Goal: Information Seeking & Learning: Learn about a topic

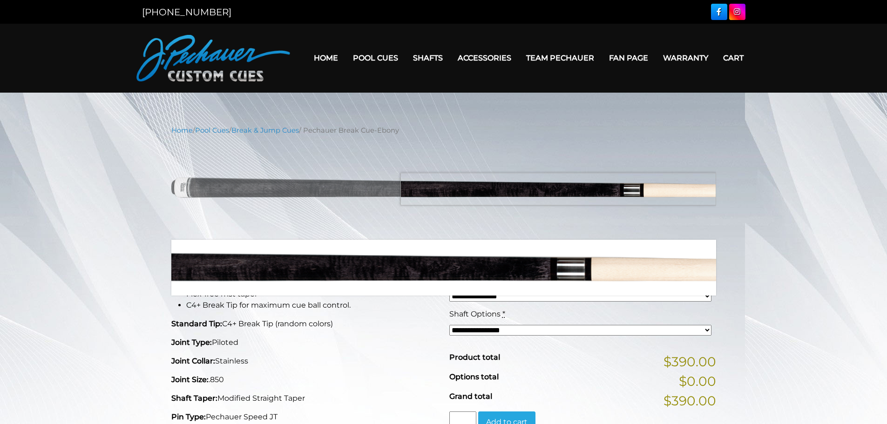
click at [680, 189] on img at bounding box center [443, 187] width 545 height 91
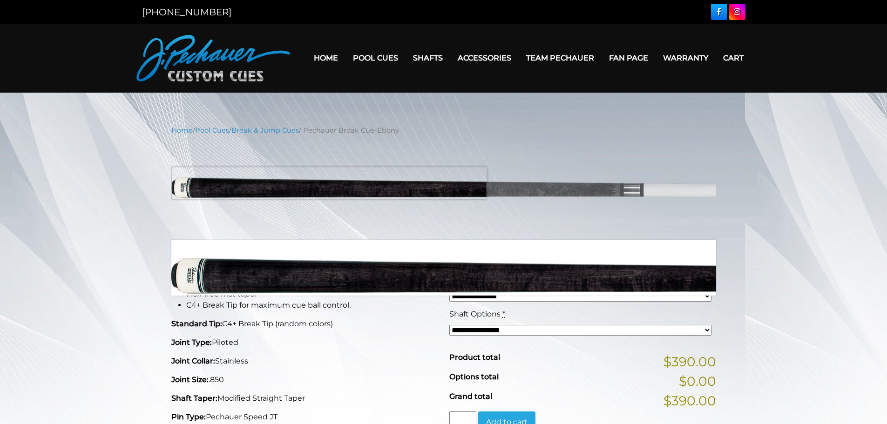
click at [190, 183] on img at bounding box center [443, 187] width 545 height 91
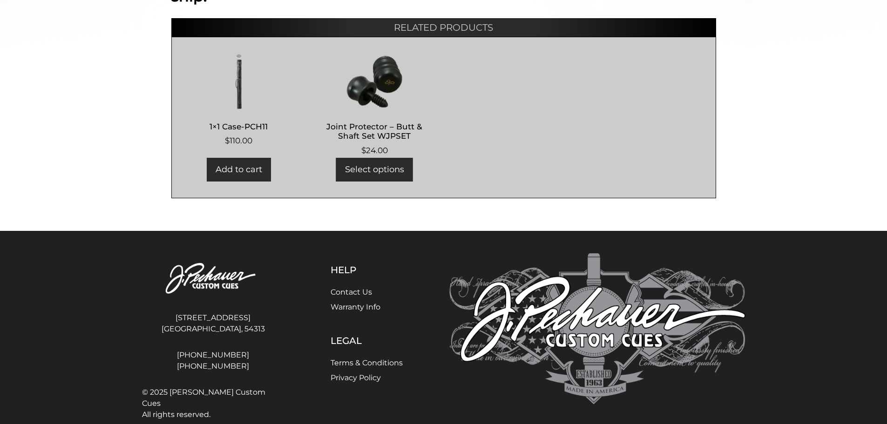
scroll to position [492, 0]
